Goal: Navigation & Orientation: Find specific page/section

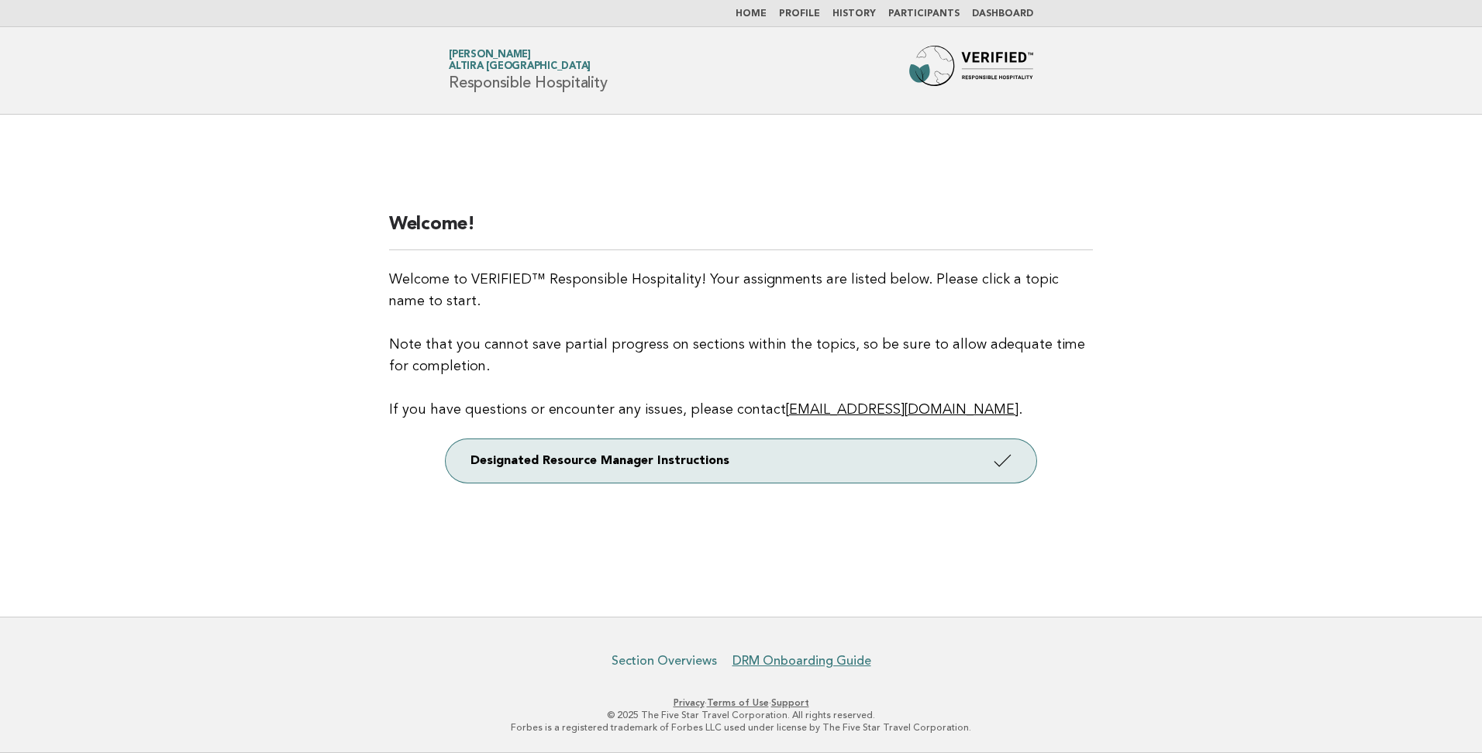
click at [666, 662] on link "Section Overviews" at bounding box center [663, 661] width 105 height 16
click at [673, 663] on link "Section Overviews" at bounding box center [663, 661] width 105 height 16
click at [852, 661] on link "DRM Onboarding Guide" at bounding box center [801, 661] width 139 height 16
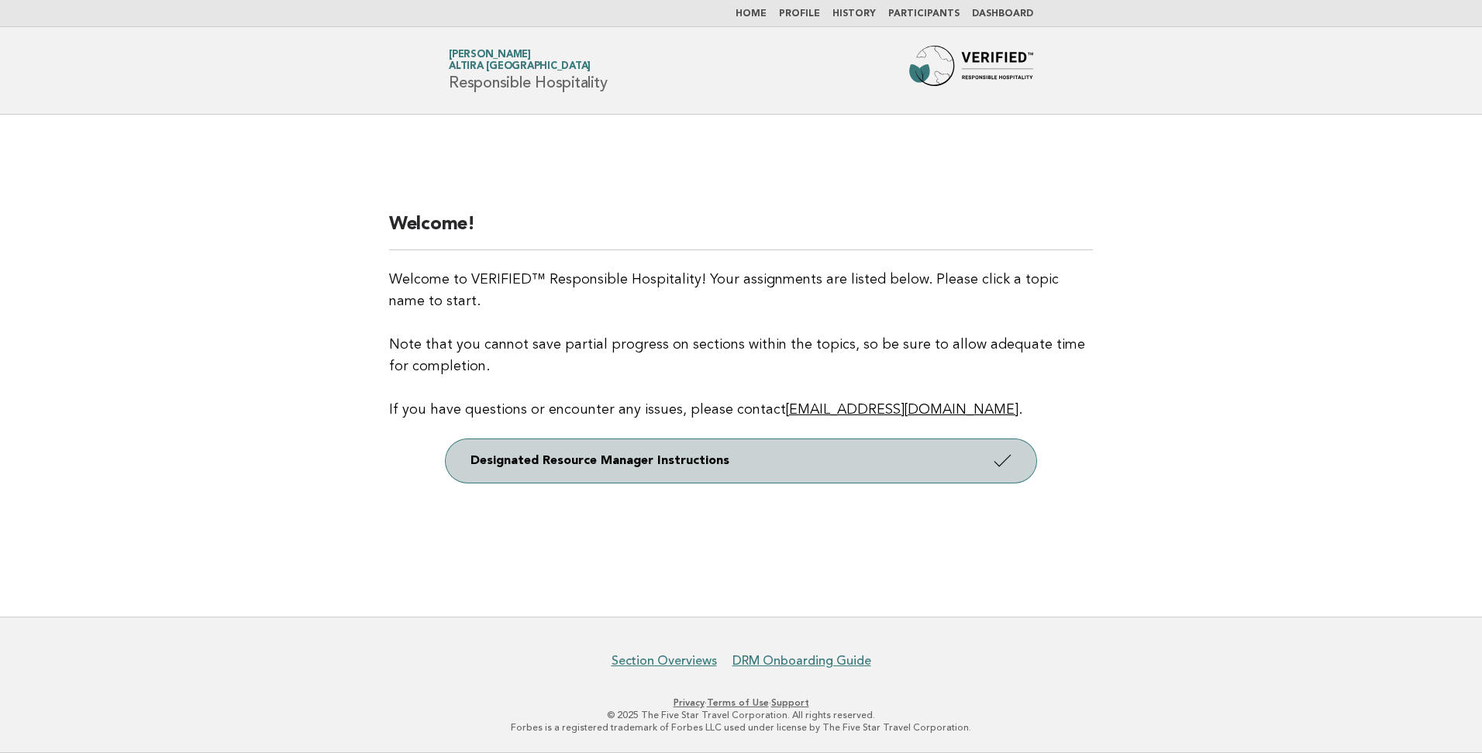
click at [708, 460] on link "Designated Resource Manager Instructions" at bounding box center [741, 460] width 591 height 43
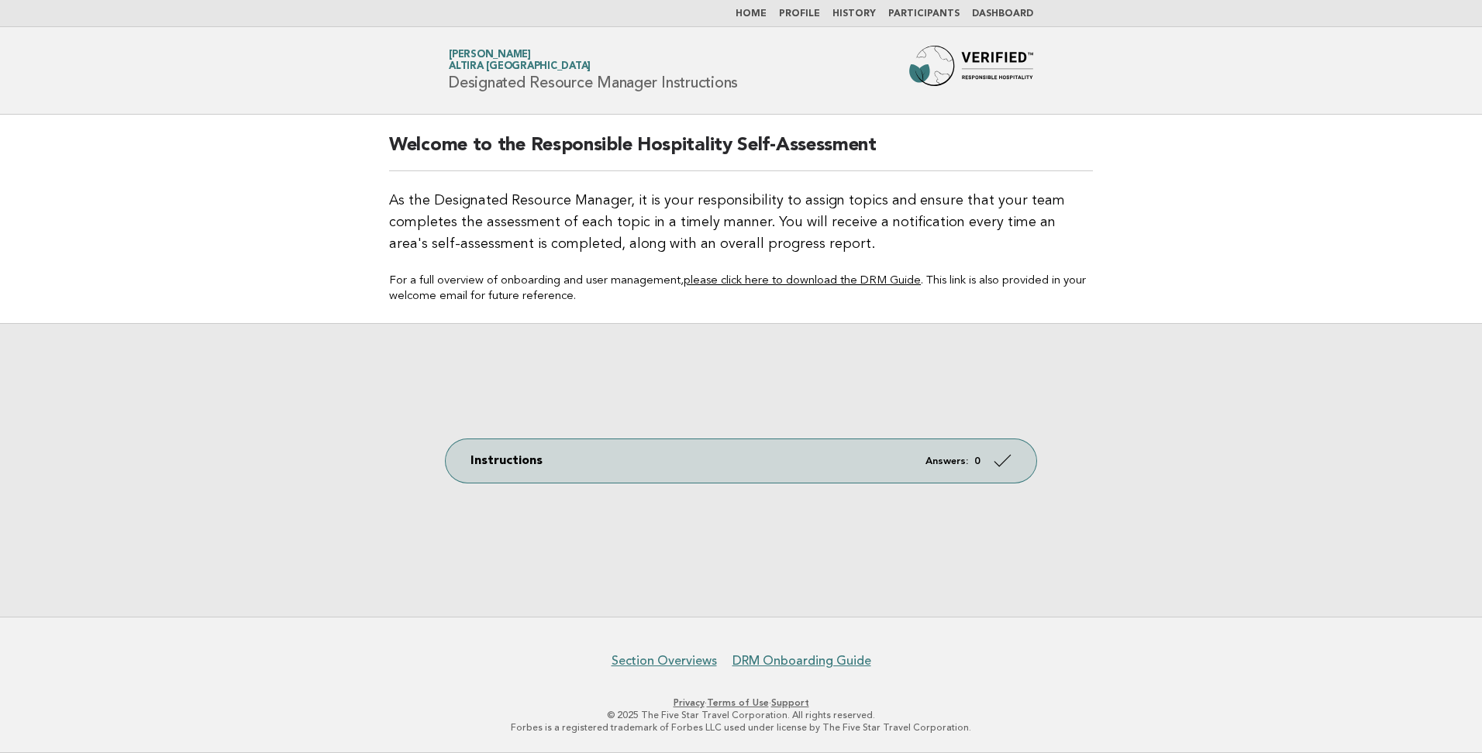
click at [918, 15] on link "Participants" at bounding box center [923, 13] width 71 height 9
